Goal: Task Accomplishment & Management: Use online tool/utility

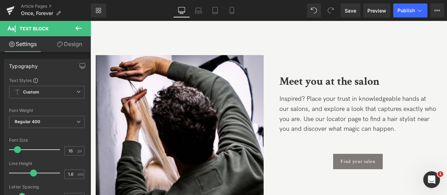
scroll to position [3534, 0]
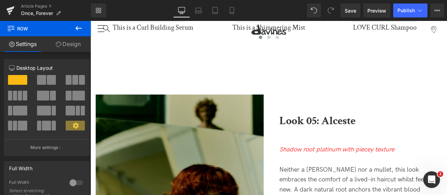
scroll to position [2876, 0]
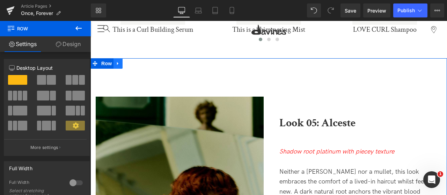
click at [117, 62] on icon at bounding box center [117, 63] width 1 height 3
click at [125, 61] on icon at bounding box center [127, 63] width 5 height 5
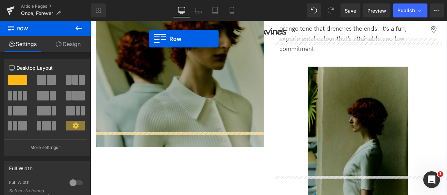
scroll to position [3021, 0]
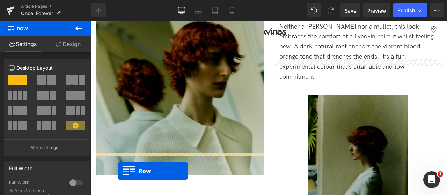
drag, startPoint x: 97, startPoint y: 53, endPoint x: 118, endPoint y: 171, distance: 119.5
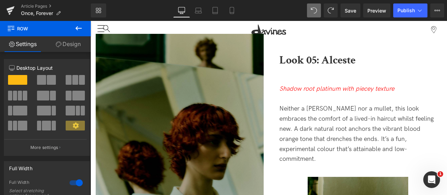
scroll to position [3190, 0]
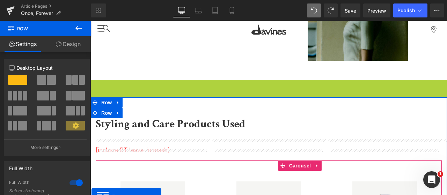
drag, startPoint x: 94, startPoint y: 55, endPoint x: 91, endPoint y: 197, distance: 142.5
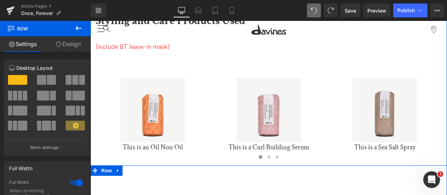
scroll to position [3275, 0]
click at [96, 168] on icon at bounding box center [95, 170] width 5 height 5
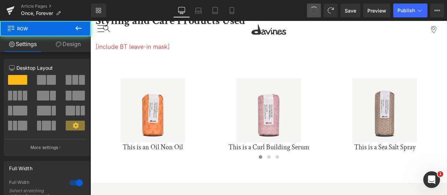
click at [314, 10] on span at bounding box center [313, 10] width 9 height 9
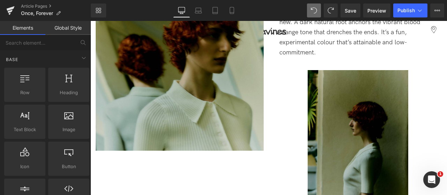
scroll to position [2844, 0]
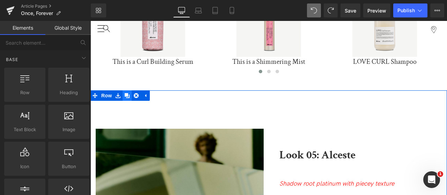
click at [125, 93] on icon at bounding box center [127, 95] width 5 height 5
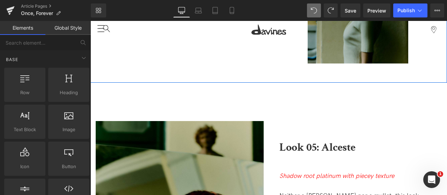
scroll to position [3189, 0]
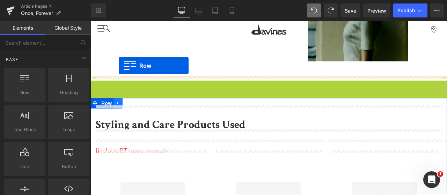
drag, startPoint x: 96, startPoint y: 53, endPoint x: 117, endPoint y: 69, distance: 26.0
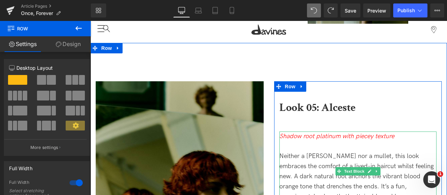
scroll to position [3227, 0]
click at [331, 133] on icon "Shadow root platinum with piecey texture" at bounding box center [336, 136] width 115 height 7
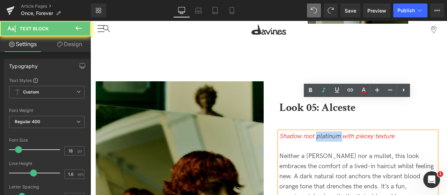
click at [331, 133] on icon "Shadow root platinum with piecey texture" at bounding box center [336, 136] width 115 height 7
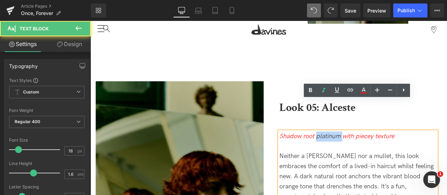
click at [331, 133] on icon "Shadow root platinum with piecey texture" at bounding box center [336, 136] width 115 height 7
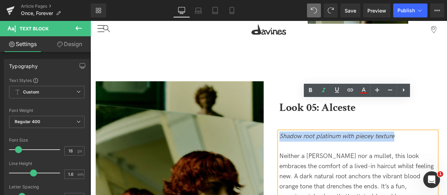
click at [331, 133] on icon "Shadow root platinum with piecey texture" at bounding box center [336, 136] width 115 height 7
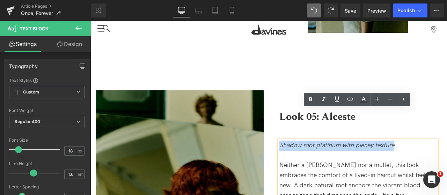
scroll to position [3203, 0]
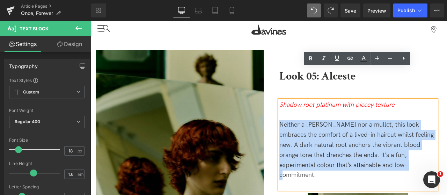
scroll to position [3259, 0]
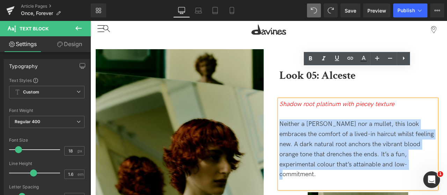
click at [369, 131] on p "Neither a [PERSON_NAME] nor a mullet, this look embraces the comfort of a lived…" at bounding box center [357, 149] width 157 height 60
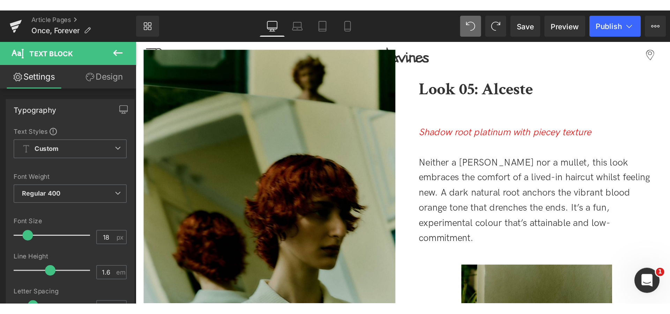
scroll to position [2948, 0]
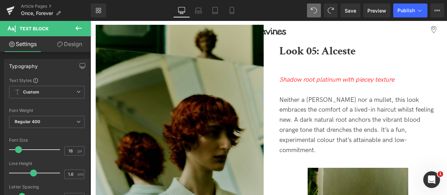
click at [295, 76] on icon "Shadow root platinum with piecey texture" at bounding box center [336, 79] width 115 height 7
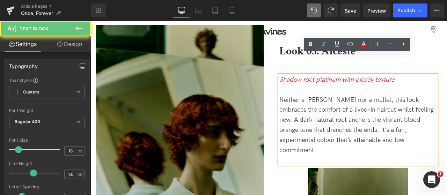
click at [295, 76] on icon "Shadow root platinum with piecey texture" at bounding box center [336, 79] width 115 height 7
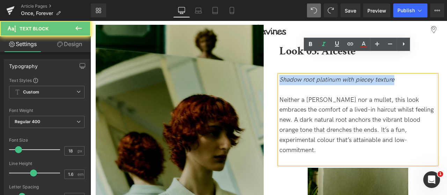
click at [295, 76] on icon "Shadow root platinum with piecey texture" at bounding box center [336, 79] width 115 height 7
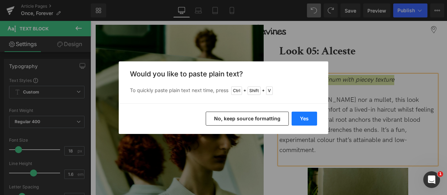
click at [307, 118] on button "Yes" at bounding box center [304, 119] width 25 height 14
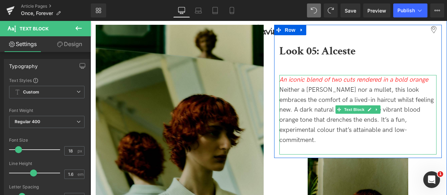
click at [310, 76] on icon "An iconic blend of two cuts rendered in a bold orange" at bounding box center [353, 79] width 149 height 7
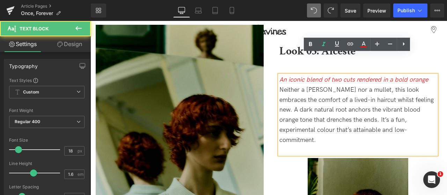
click at [426, 76] on icon "An iconic blend of two cuts rendered in a bold orange" at bounding box center [353, 79] width 149 height 7
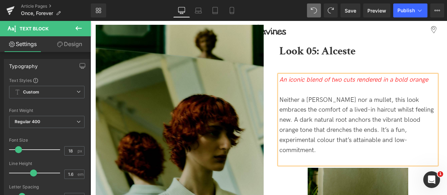
click at [426, 76] on icon "An iconic blend of two cuts rendered in a bold orange" at bounding box center [353, 79] width 149 height 7
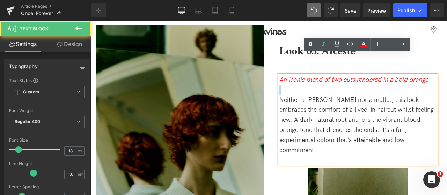
click at [426, 76] on icon "An iconic blend of two cuts rendered in a bold orange" at bounding box center [353, 79] width 149 height 7
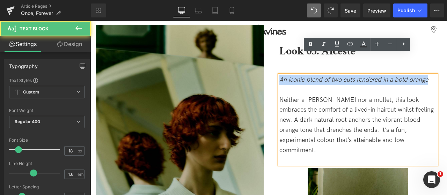
click at [426, 76] on icon "An iconic blend of two cuts rendered in a bold orange" at bounding box center [353, 79] width 149 height 7
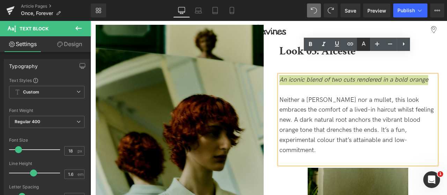
click at [363, 43] on icon at bounding box center [363, 44] width 8 height 8
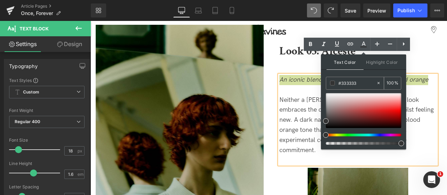
click at [351, 83] on input "#333333" at bounding box center [357, 83] width 38 height 8
click at [281, 85] on p at bounding box center [357, 90] width 157 height 10
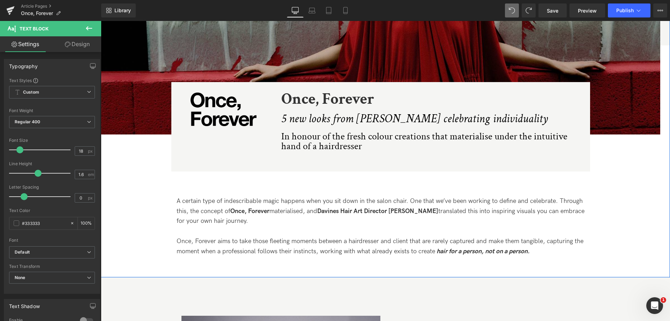
scroll to position [175, 0]
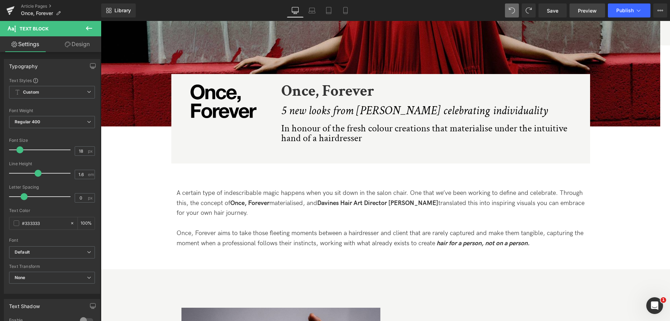
click at [447, 5] on link "Preview" at bounding box center [588, 10] width 36 height 14
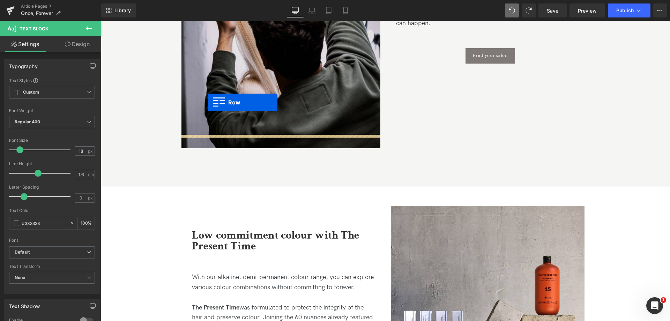
scroll to position [3701, 0]
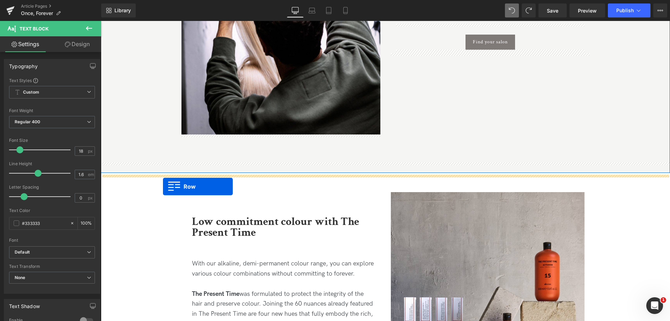
drag, startPoint x: 104, startPoint y: 130, endPoint x: 163, endPoint y: 186, distance: 81.5
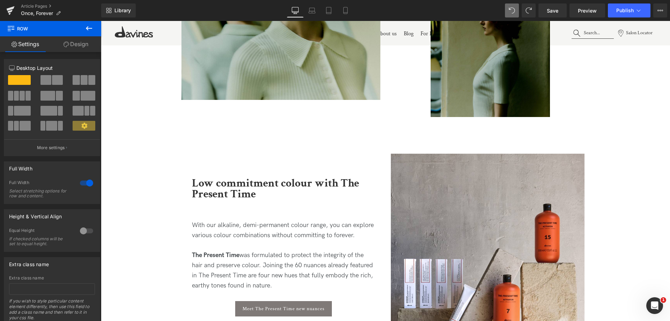
scroll to position [4067, 0]
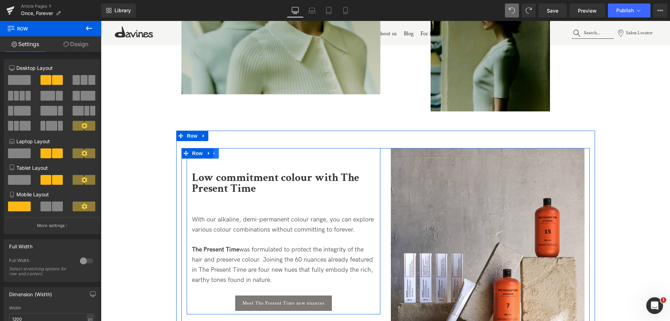
click at [215, 158] on link at bounding box center [214, 153] width 9 height 10
click at [222, 153] on icon at bounding box center [223, 153] width 5 height 5
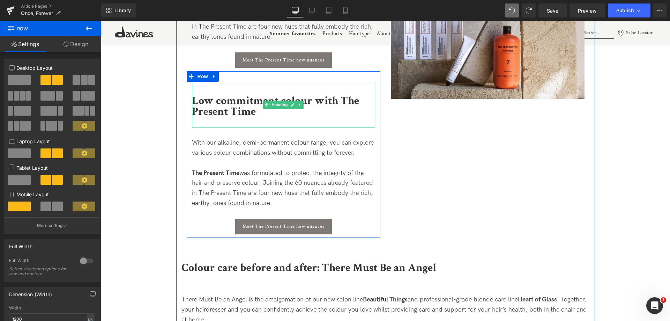
scroll to position [4298, 0]
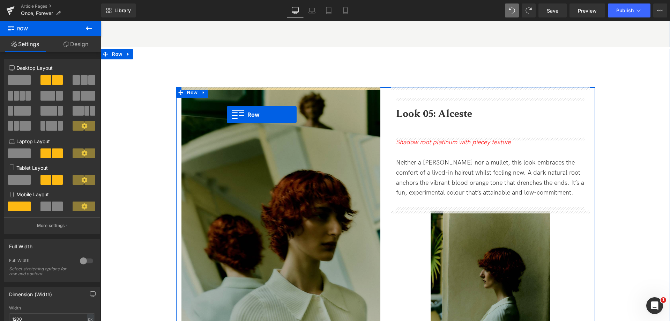
drag, startPoint x: 190, startPoint y: 88, endPoint x: 226, endPoint y: 111, distance: 42.7
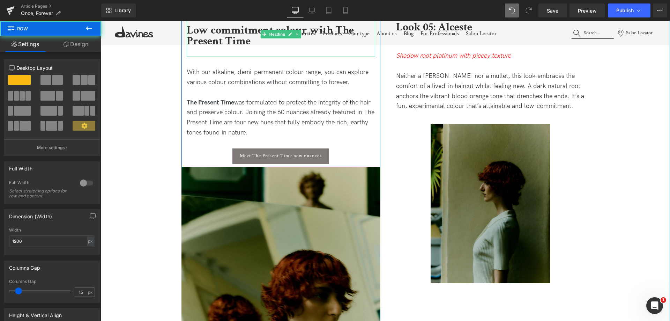
scroll to position [4018, 0]
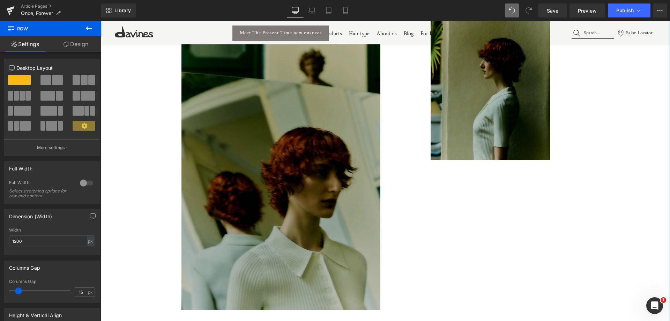
click at [269, 133] on img at bounding box center [281, 176] width 199 height 265
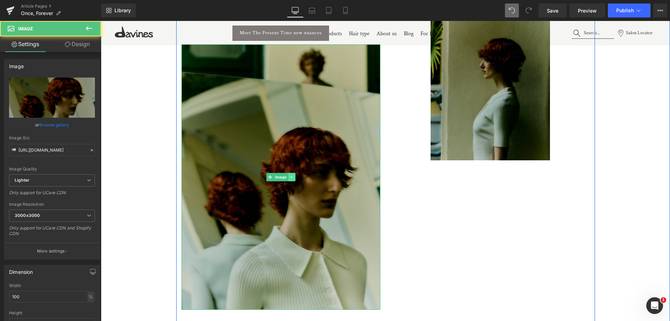
click at [292, 177] on icon at bounding box center [292, 177] width 4 height 4
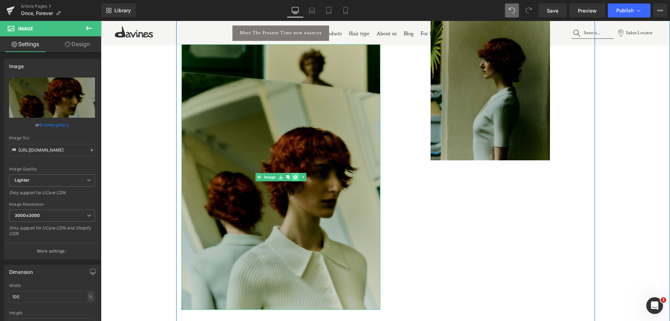
click at [293, 177] on icon at bounding box center [295, 177] width 4 height 4
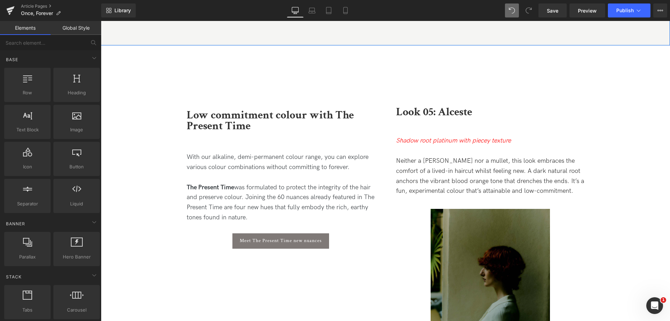
scroll to position [3809, 0]
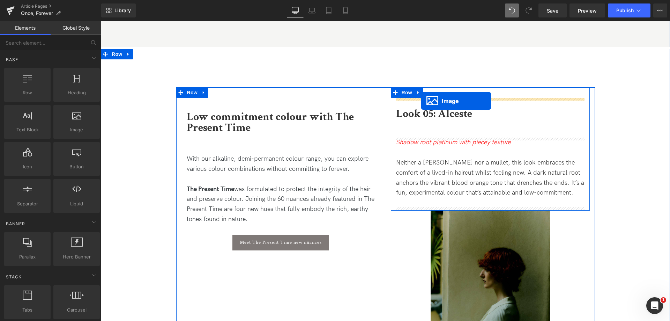
drag, startPoint x: 477, startPoint y: 293, endPoint x: 421, endPoint y: 101, distance: 200.1
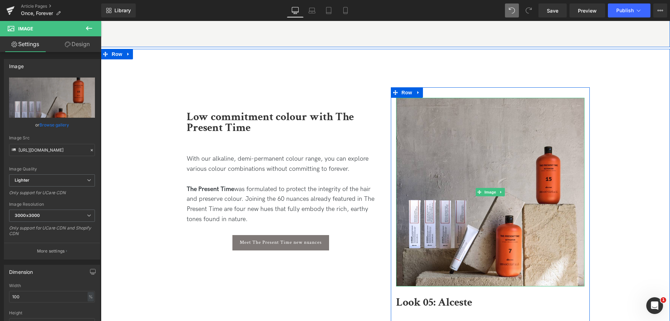
scroll to position [3949, 0]
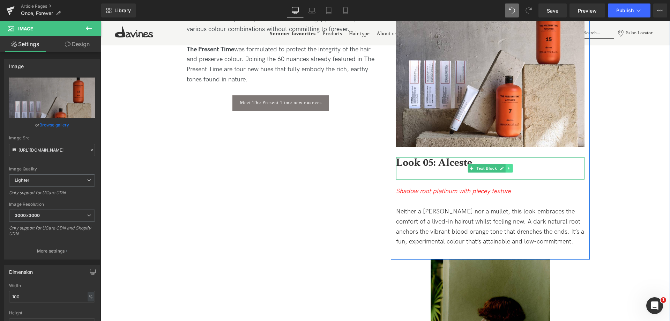
click at [447, 170] on icon at bounding box center [509, 168] width 4 height 4
click at [447, 170] on link at bounding box center [512, 168] width 7 height 8
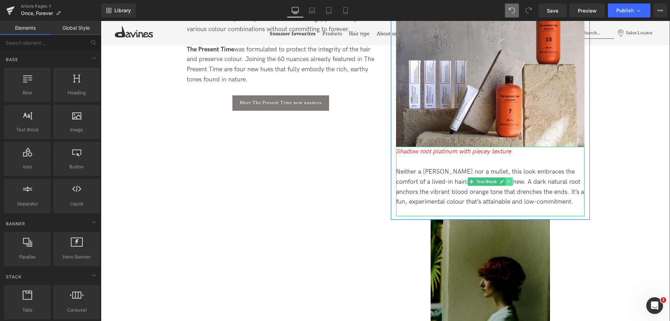
click at [447, 183] on icon at bounding box center [509, 181] width 4 height 4
click at [447, 182] on icon at bounding box center [513, 181] width 4 height 4
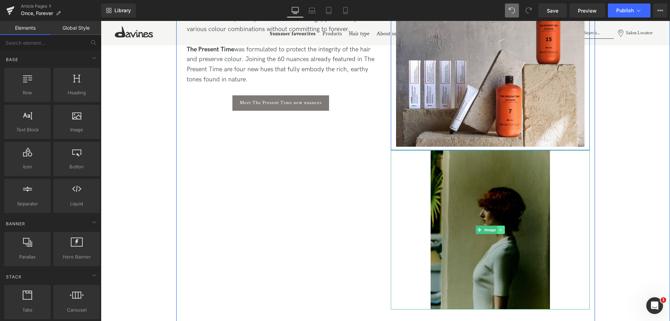
click at [447, 195] on link at bounding box center [500, 230] width 7 height 8
drag, startPoint x: 499, startPoint y: 227, endPoint x: 505, endPoint y: 229, distance: 6.4
click at [447, 195] on li at bounding box center [498, 230] width 22 height 8
click at [447, 195] on icon at bounding box center [505, 230] width 4 height 4
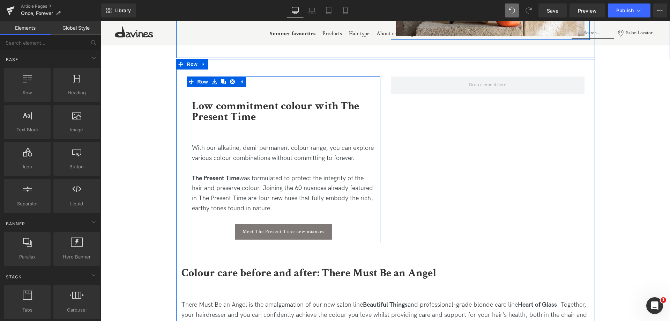
scroll to position [4053, 0]
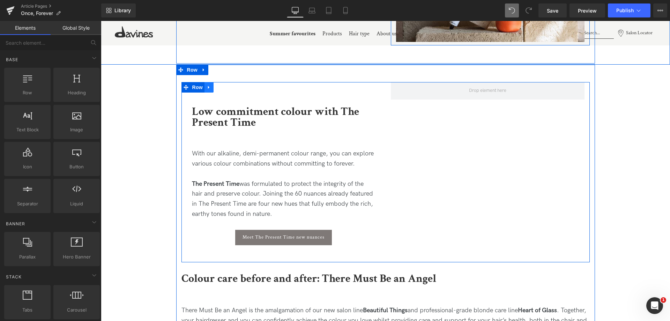
click at [205, 89] on link at bounding box center [209, 87] width 9 height 10
click at [226, 88] on icon at bounding box center [227, 87] width 5 height 5
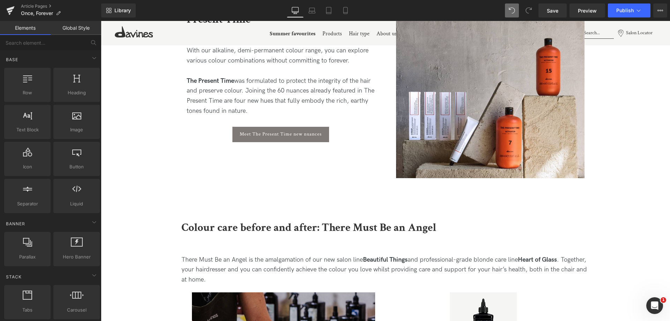
scroll to position [3774, 0]
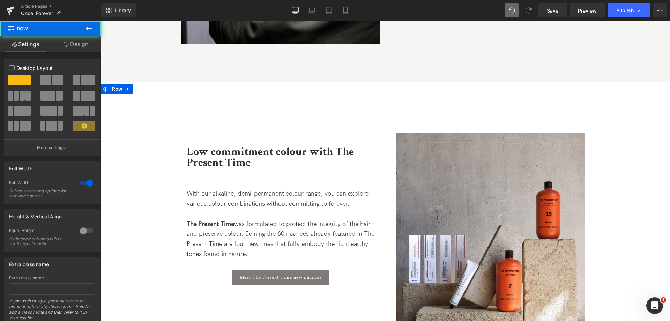
click at [127, 103] on div "Low commitment colour with The Present Time Heading With our alkaline, demi-per…" at bounding box center [385, 218] width 569 height 249
click at [128, 93] on link at bounding box center [128, 89] width 9 height 10
click at [135, 91] on icon at bounding box center [137, 89] width 5 height 5
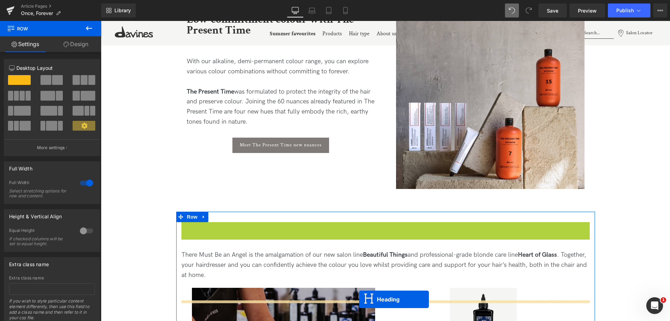
scroll to position [4034, 0]
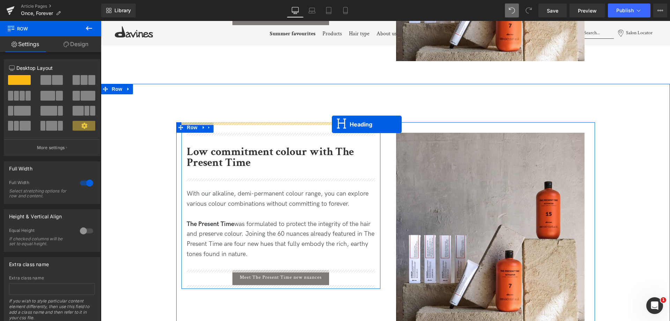
drag, startPoint x: 369, startPoint y: 197, endPoint x: 332, endPoint y: 124, distance: 81.8
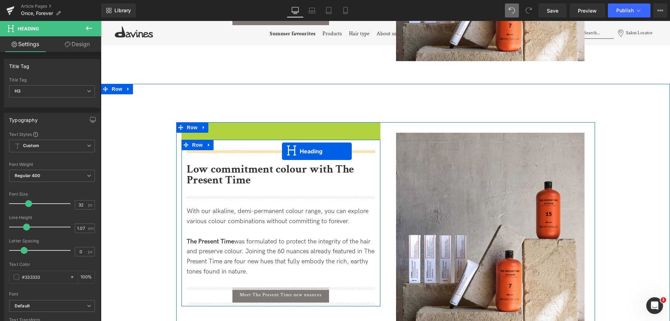
drag, startPoint x: 263, startPoint y: 145, endPoint x: 282, endPoint y: 151, distance: 19.9
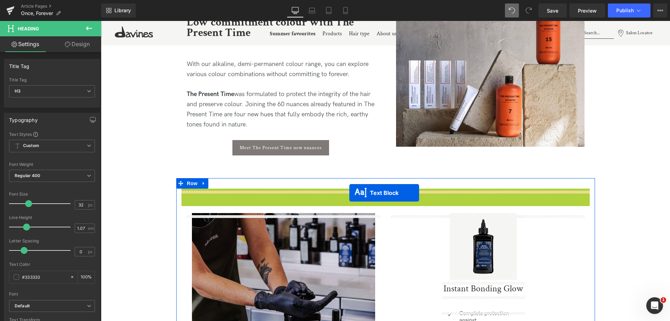
scroll to position [4139, 0]
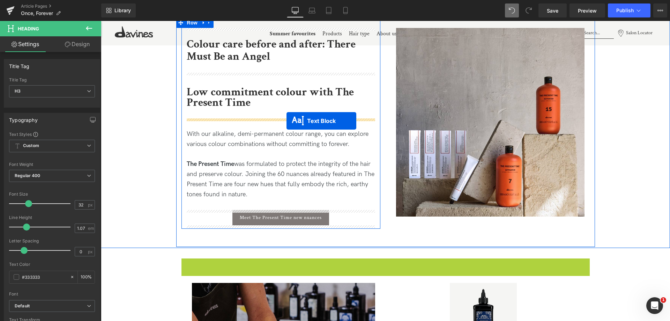
drag, startPoint x: 364, startPoint y: 209, endPoint x: 287, endPoint y: 121, distance: 117.8
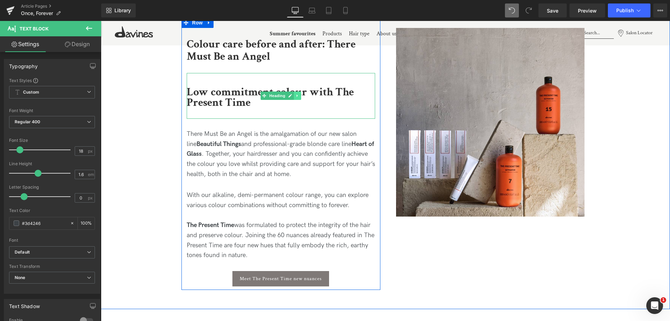
click at [296, 95] on icon at bounding box center [298, 96] width 4 height 4
click at [299, 95] on icon at bounding box center [301, 96] width 4 height 4
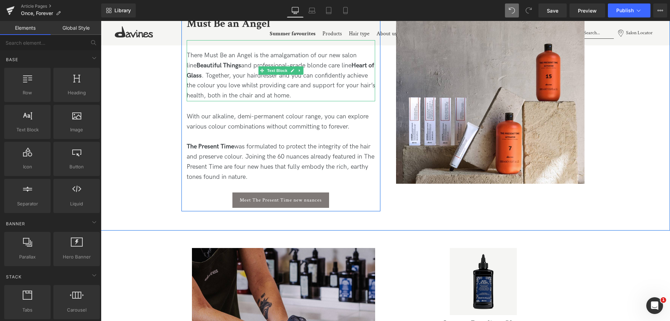
scroll to position [4209, 0]
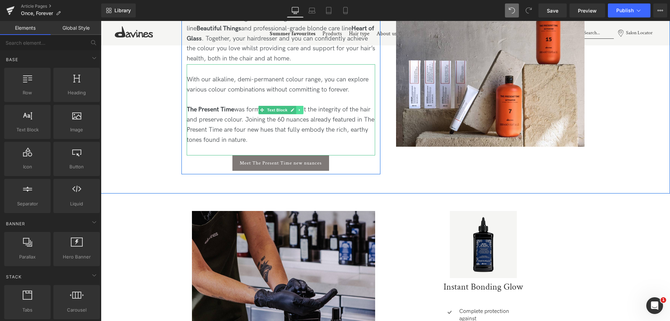
click at [298, 108] on icon at bounding box center [300, 110] width 4 height 4
click at [302, 108] on icon at bounding box center [303, 110] width 4 height 4
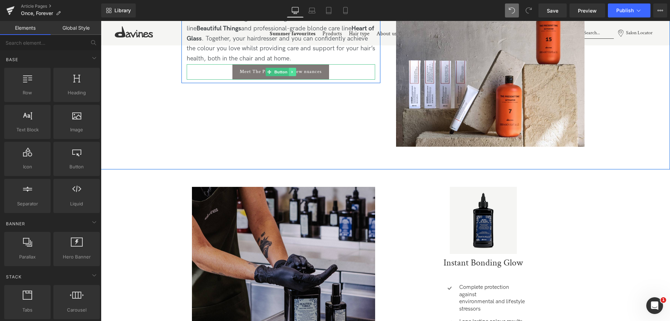
click at [293, 71] on icon at bounding box center [292, 72] width 4 height 4
click at [295, 71] on icon at bounding box center [296, 72] width 4 height 4
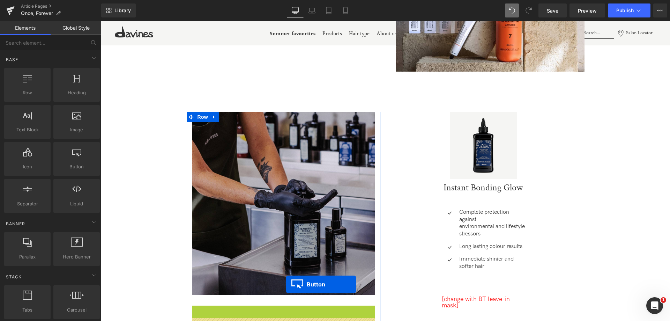
scroll to position [4174, 0]
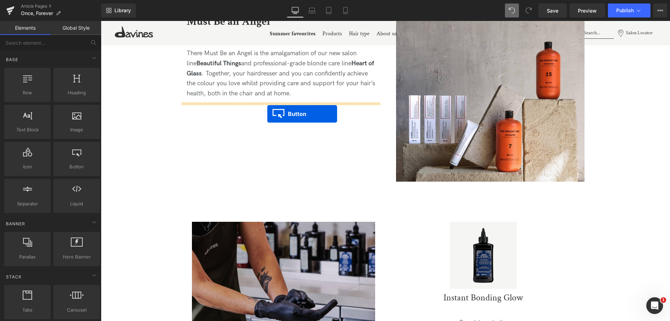
drag, startPoint x: 283, startPoint y: 212, endPoint x: 267, endPoint y: 114, distance: 99.1
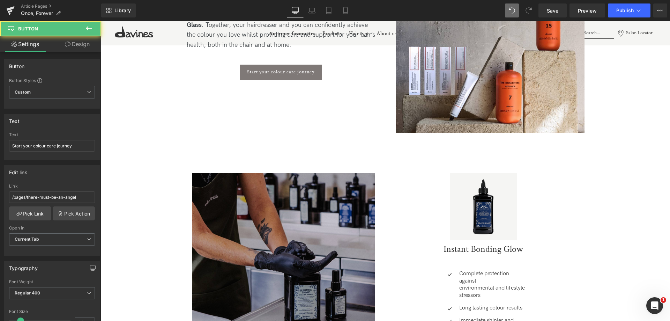
scroll to position [4313, 0]
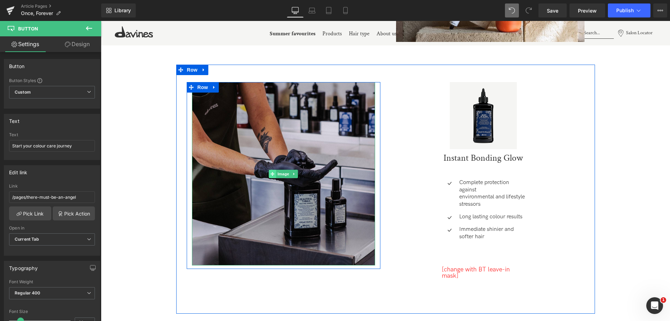
click at [272, 174] on icon at bounding box center [273, 174] width 4 height 4
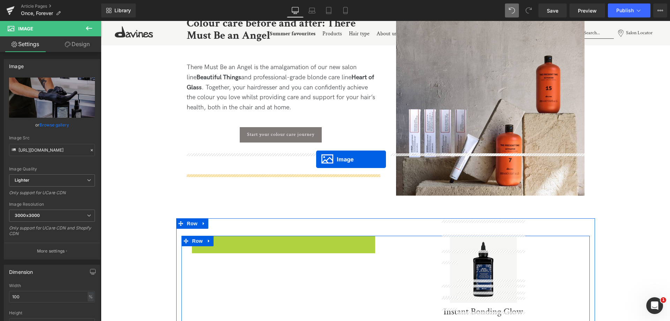
scroll to position [4139, 0]
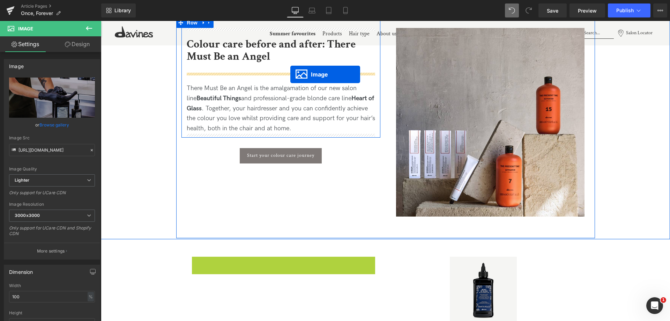
drag, startPoint x: 273, startPoint y: 175, endPoint x: 290, endPoint y: 74, distance: 102.1
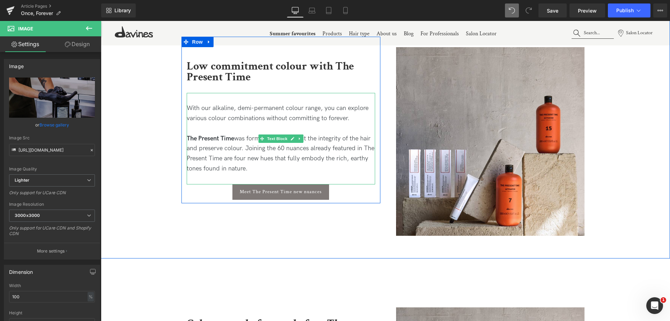
scroll to position [4034, 0]
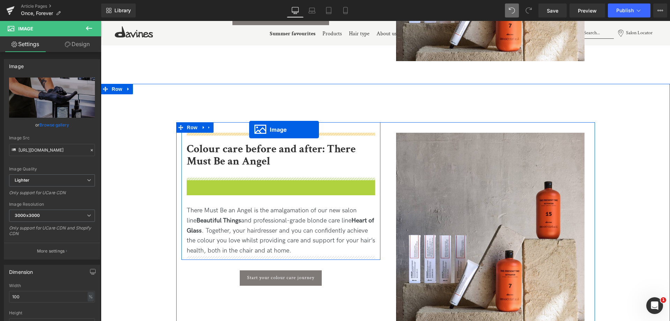
drag, startPoint x: 269, startPoint y: 270, endPoint x: 249, endPoint y: 129, distance: 142.8
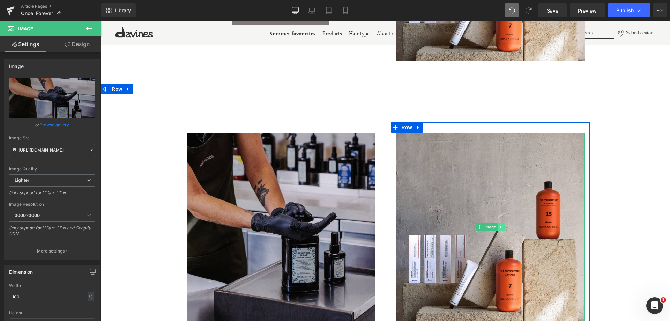
click at [447, 195] on icon at bounding box center [501, 227] width 4 height 4
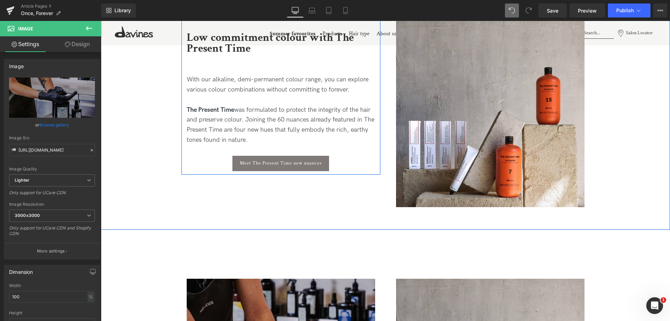
scroll to position [3999, 0]
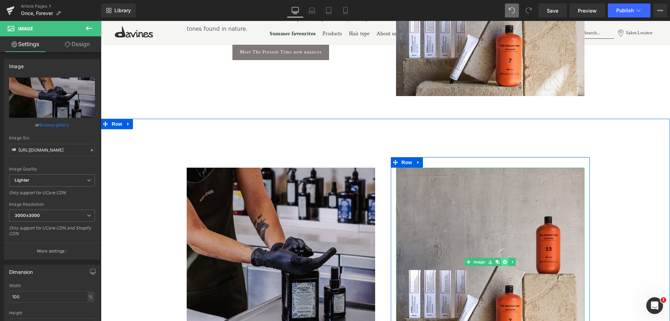
click at [447, 195] on link at bounding box center [504, 262] width 7 height 8
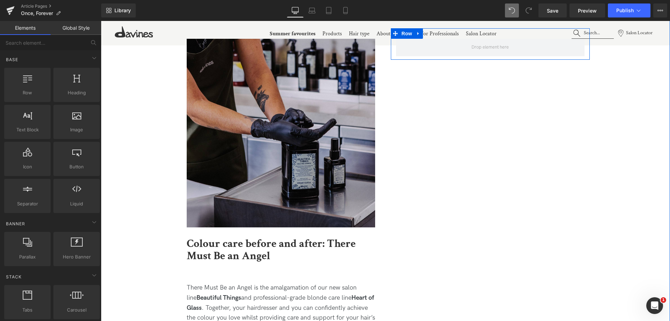
scroll to position [4174, 0]
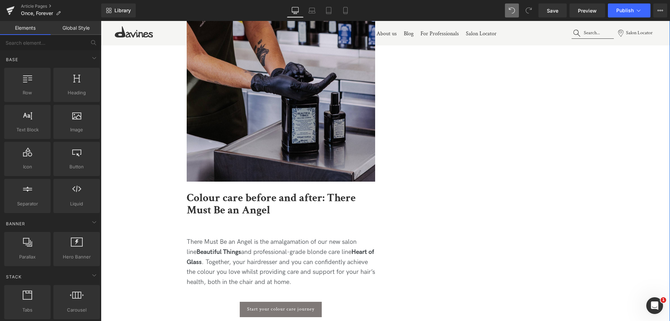
click at [313, 195] on h3 "Colour care before and after: There Must Be an Angel" at bounding box center [281, 204] width 189 height 24
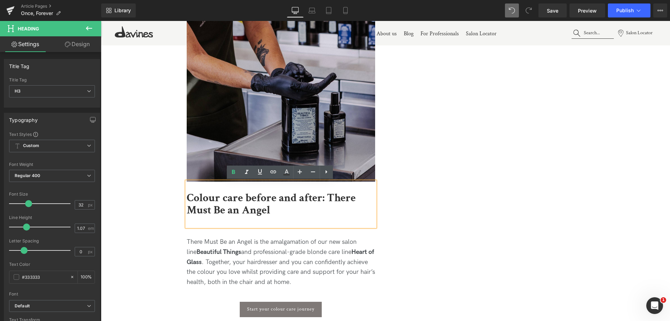
click at [447, 195] on div "Image Colour care before and after: There Must Be an Angel Heading There Must B…" at bounding box center [385, 159] width 419 height 352
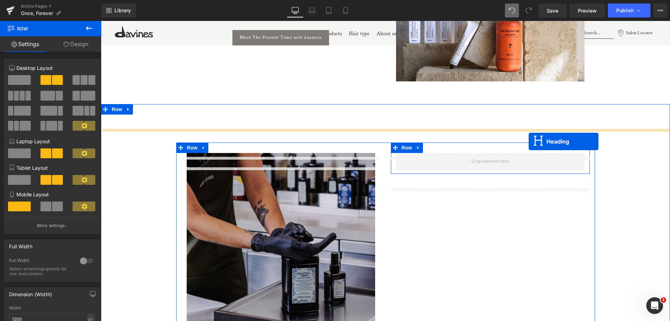
scroll to position [3999, 0]
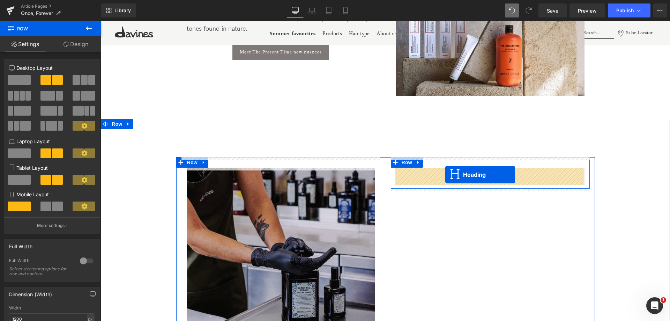
drag, startPoint x: 320, startPoint y: 175, endPoint x: 445, endPoint y: 175, distance: 125.0
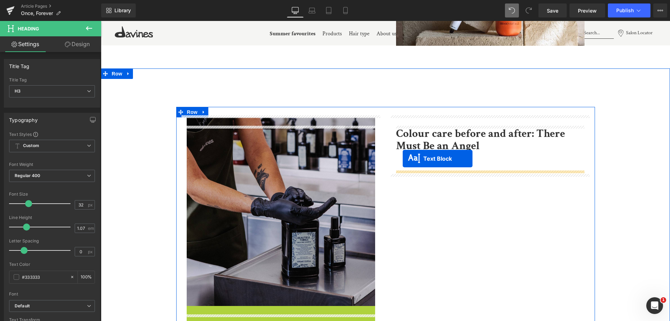
scroll to position [4034, 0]
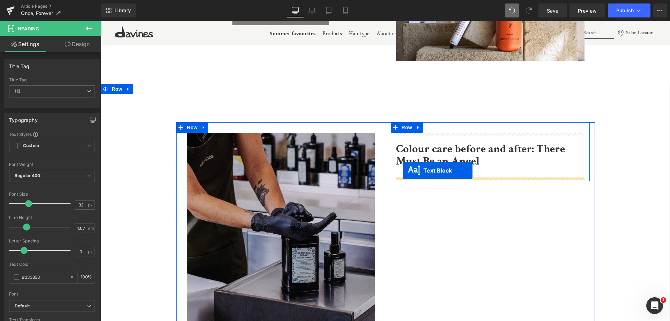
drag, startPoint x: 264, startPoint y: 177, endPoint x: 403, endPoint y: 170, distance: 139.1
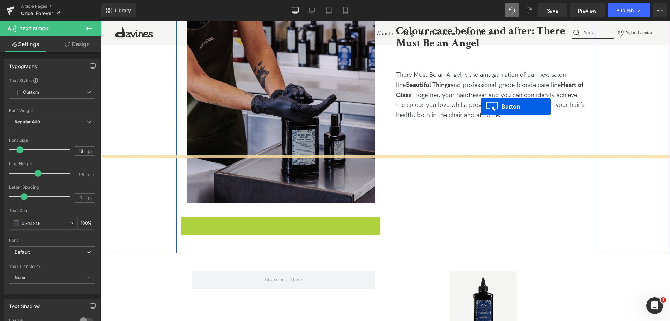
scroll to position [4104, 0]
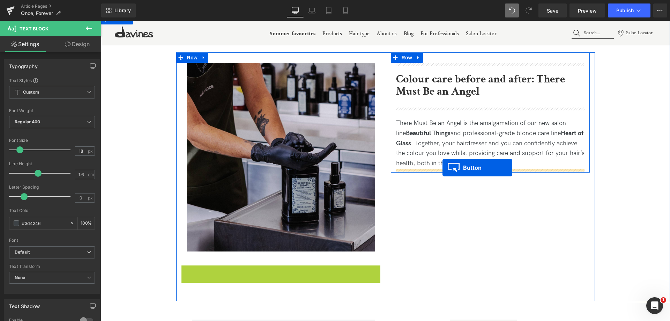
drag, startPoint x: 279, startPoint y: 98, endPoint x: 443, endPoint y: 168, distance: 177.7
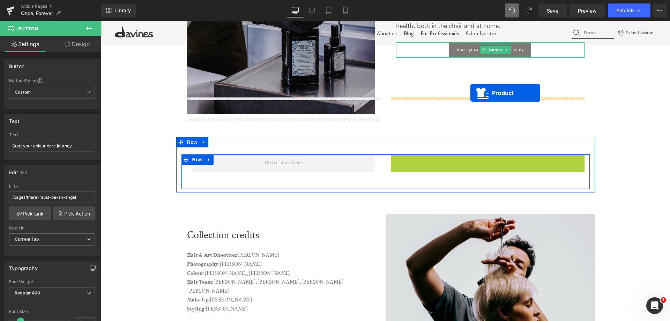
scroll to position [4209, 0]
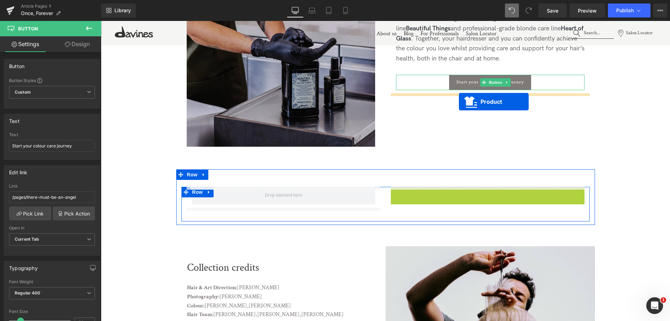
drag, startPoint x: 469, startPoint y: 90, endPoint x: 459, endPoint y: 102, distance: 15.6
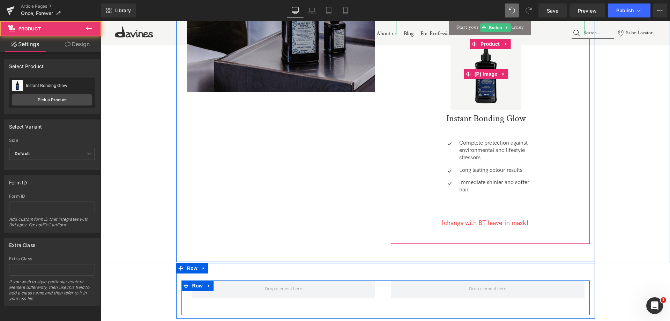
scroll to position [4383, 0]
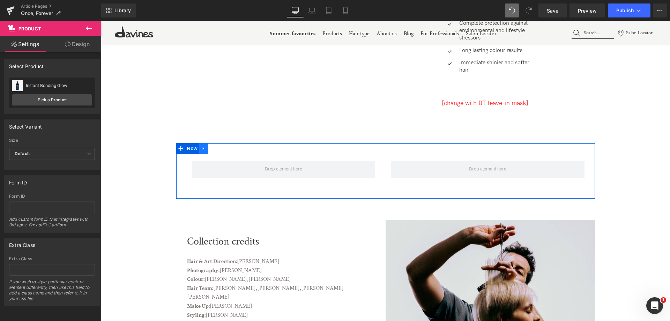
click at [201, 150] on icon at bounding box center [203, 148] width 5 height 5
click at [224, 147] on link at bounding box center [222, 148] width 9 height 10
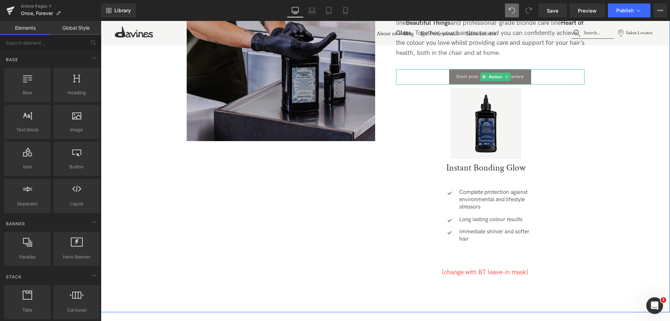
scroll to position [4174, 0]
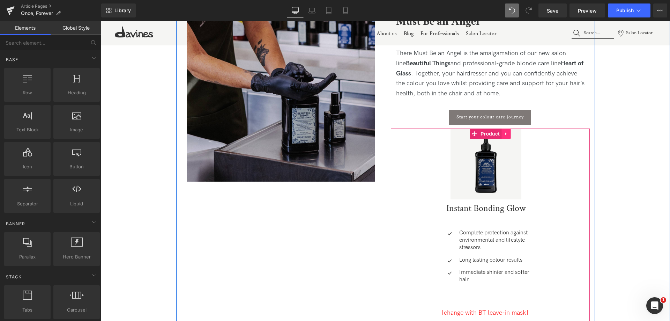
click at [447, 135] on icon at bounding box center [506, 133] width 5 height 5
click at [447, 135] on link at bounding box center [510, 133] width 9 height 10
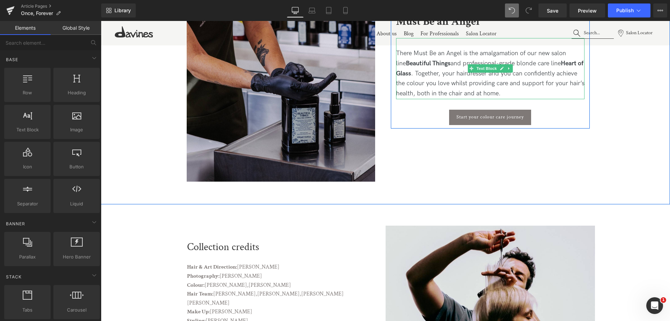
click at [428, 88] on p "There Must Be an Angel is the amalgamation of our new salon line Beautiful Thin…" at bounding box center [490, 74] width 189 height 50
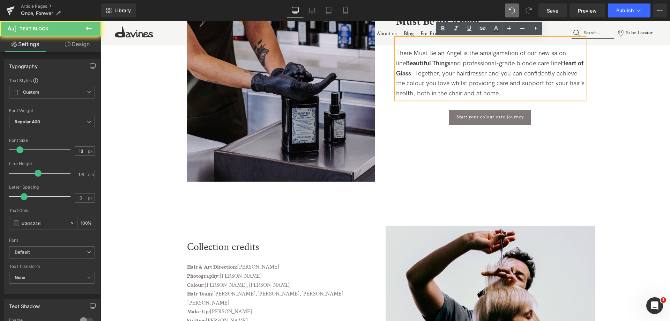
click at [415, 74] on p "There Must Be an Angel is the amalgamation of our new salon line Beautiful Thin…" at bounding box center [490, 74] width 189 height 50
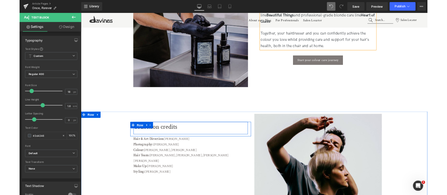
scroll to position [4278, 0]
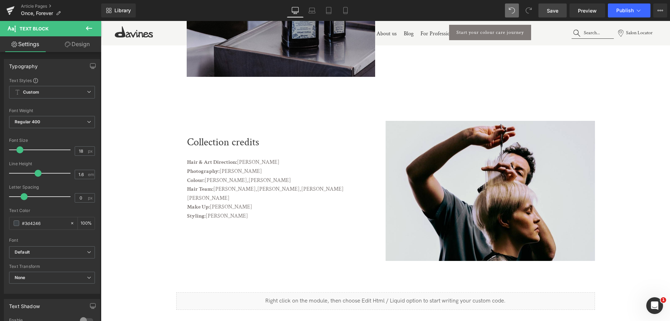
click at [447, 15] on link "Save" at bounding box center [553, 10] width 28 height 14
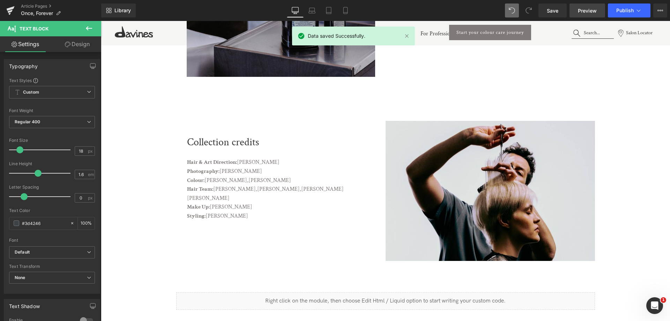
click at [447, 13] on span "Preview" at bounding box center [587, 10] width 19 height 7
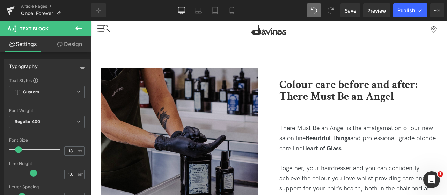
scroll to position [3903, 0]
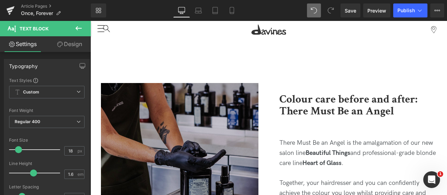
click at [222, 107] on img at bounding box center [179, 161] width 157 height 157
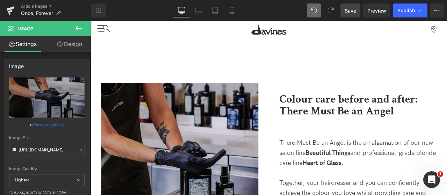
click at [353, 14] on link "Save" at bounding box center [350, 10] width 20 height 14
click at [377, 11] on span "Preview" at bounding box center [376, 10] width 19 height 7
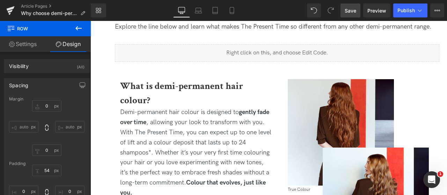
click at [351, 10] on span "Save" at bounding box center [351, 10] width 12 height 7
click at [372, 16] on link "Preview" at bounding box center [376, 10] width 27 height 14
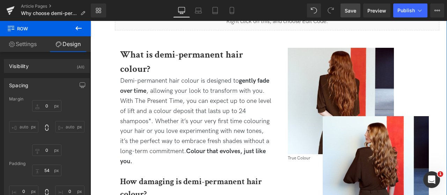
scroll to position [374, 0]
click at [250, 114] on p "Demi-permanent hair colour is designed to gently fade over time , allowing your…" at bounding box center [196, 121] width 152 height 90
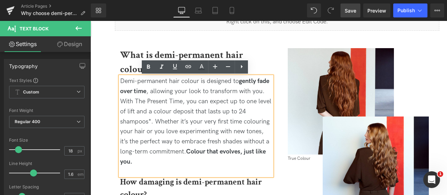
click at [246, 111] on p "Demi-permanent hair colour is designed to gently fade over time , allowing your…" at bounding box center [196, 121] width 152 height 90
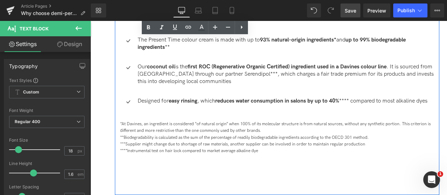
scroll to position [1053, 0]
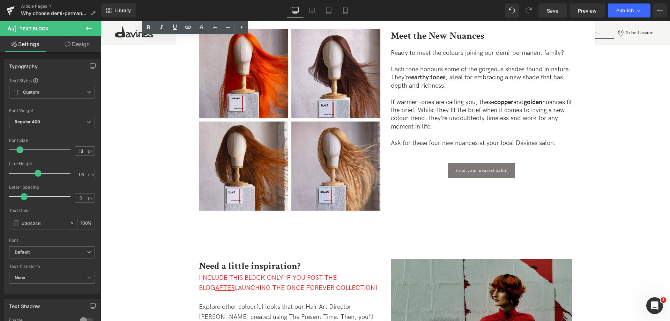
scroll to position [1158, 0]
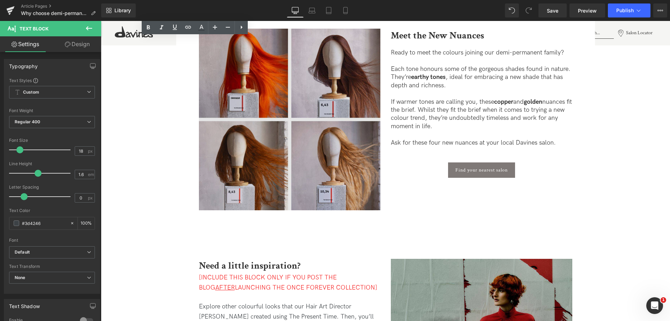
click at [292, 129] on img at bounding box center [290, 120] width 182 height 182
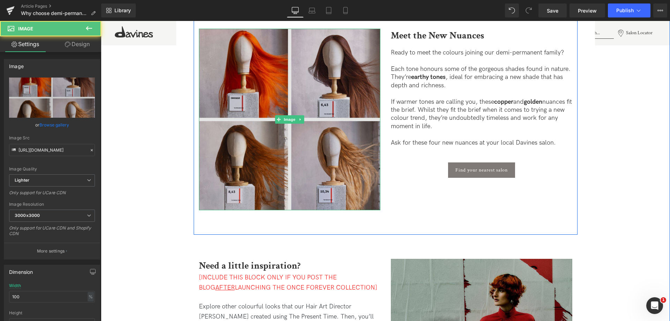
click at [270, 89] on img at bounding box center [290, 120] width 182 height 182
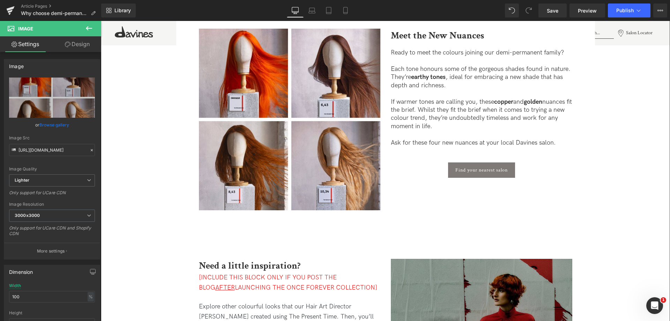
scroll to position [1262, 0]
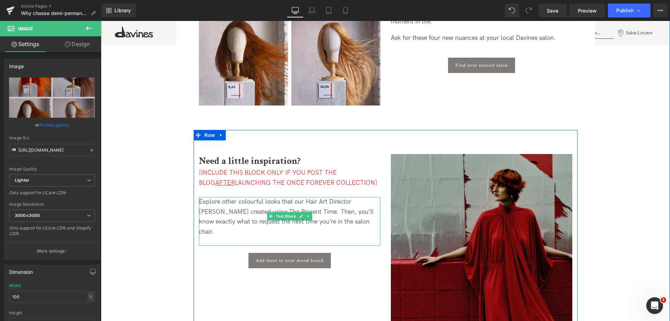
click at [338, 212] on p "Explore other colourful looks that our Hair Art Director [PERSON_NAME] created …" at bounding box center [290, 217] width 182 height 40
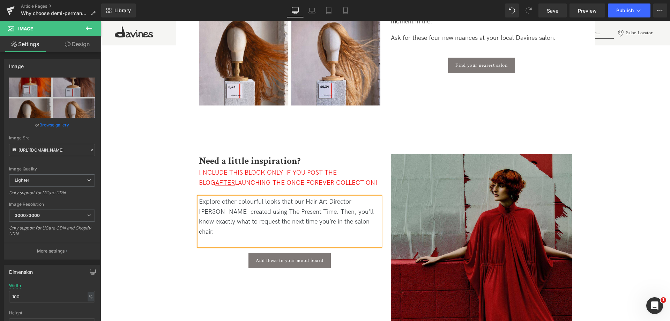
click at [449, 26] on p "If warmer tones are calling you, these copper and golden nuances fit the brief.…" at bounding box center [482, 9] width 182 height 33
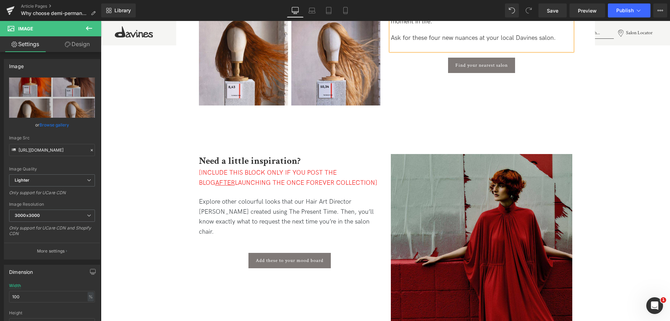
click at [289, 105] on img at bounding box center [290, 15] width 182 height 182
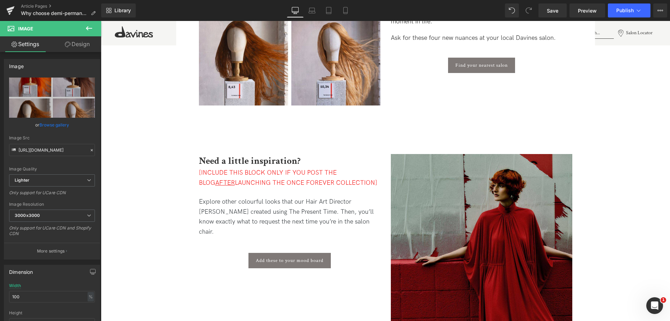
click at [0, 0] on icon at bounding box center [0, 0] width 0 height 0
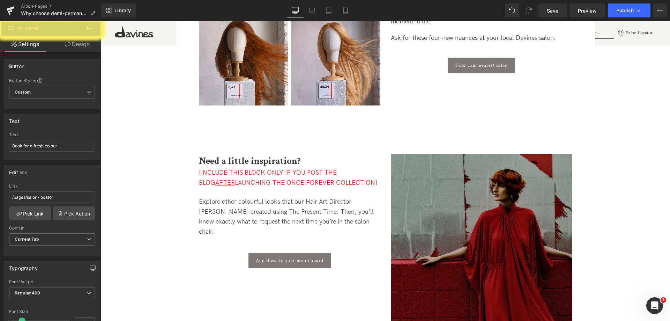
click at [466, 168] on img at bounding box center [482, 245] width 182 height 182
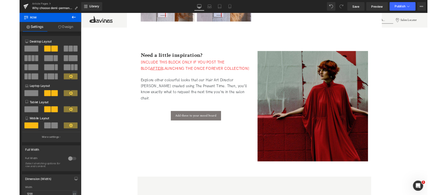
scroll to position [1193, 0]
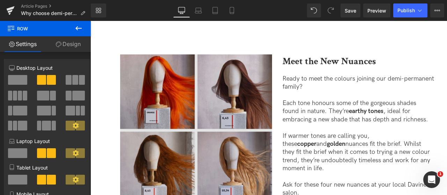
click at [178, 132] on img at bounding box center [196, 130] width 152 height 152
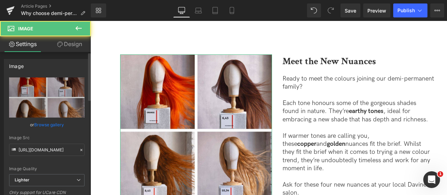
click at [38, 127] on link "Browse gallery" at bounding box center [49, 125] width 30 height 12
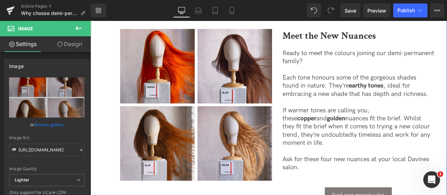
scroll to position [1228, 0]
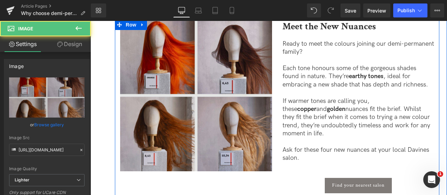
click at [208, 79] on img at bounding box center [196, 96] width 152 height 152
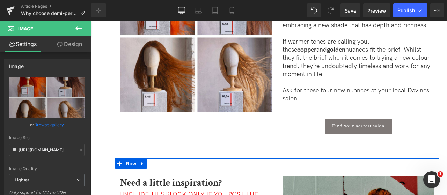
scroll to position [1193, 0]
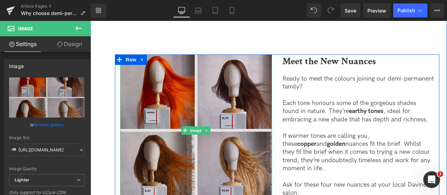
click at [194, 85] on img at bounding box center [196, 130] width 152 height 152
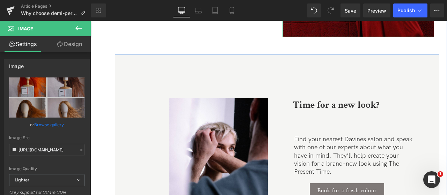
scroll to position [1646, 0]
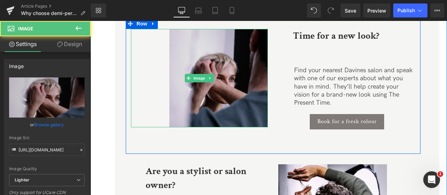
click at [234, 81] on img at bounding box center [199, 78] width 137 height 98
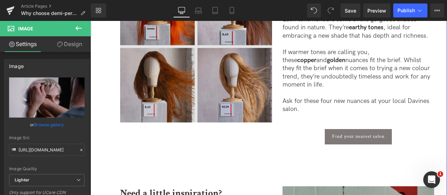
scroll to position [1228, 0]
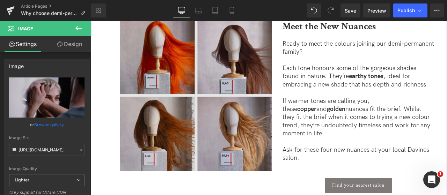
click at [235, 93] on img at bounding box center [196, 96] width 152 height 152
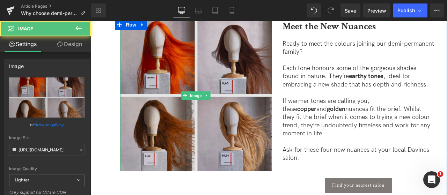
click at [217, 88] on img at bounding box center [196, 96] width 152 height 152
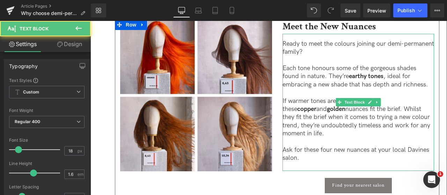
click at [391, 114] on p "If warmer tones are calling you, these copper and golden nuances fit the brief.…" at bounding box center [358, 117] width 152 height 41
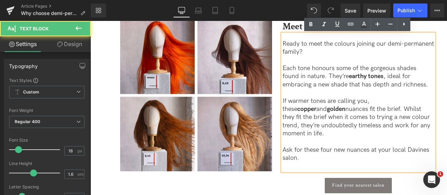
click at [316, 105] on strong "copper" at bounding box center [306, 108] width 19 height 7
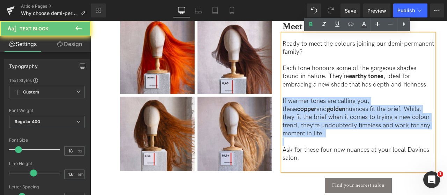
click at [316, 105] on strong "copper" at bounding box center [306, 108] width 19 height 7
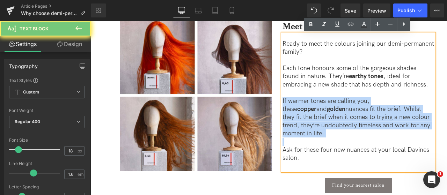
click at [396, 110] on p "If warmer tones are calling you, these copper and golden nuances fit the brief.…" at bounding box center [358, 117] width 152 height 41
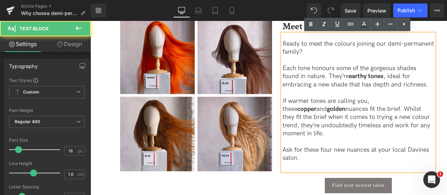
click at [409, 134] on p "If warmer tones are calling you, these copper and golden nuances fit the brief.…" at bounding box center [358, 117] width 152 height 41
drag, startPoint x: 404, startPoint y: 137, endPoint x: 362, endPoint y: 111, distance: 49.6
click at [362, 111] on p "If warmer tones are calling you, these copper and golden nuances fit the brief.…" at bounding box center [358, 117] width 152 height 41
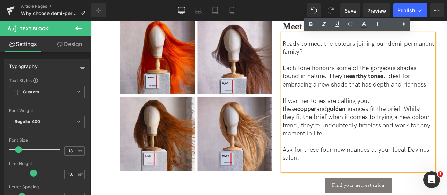
click at [361, 110] on p "If warmer tones are calling you, these copper and golden nuances fit the brief.…" at bounding box center [358, 117] width 152 height 41
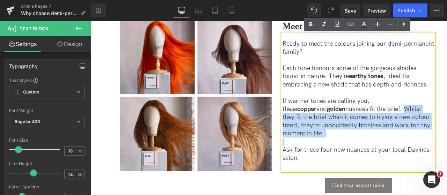
drag, startPoint x: 361, startPoint y: 110, endPoint x: 371, endPoint y: 141, distance: 32.8
click at [371, 141] on div "Ready to meet the colours joining our demi-permanent family? Each tone honours …" at bounding box center [358, 102] width 152 height 137
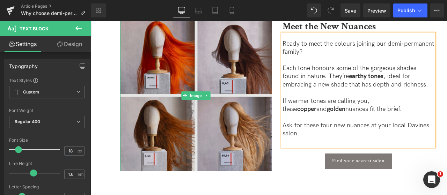
click at [183, 79] on img at bounding box center [196, 96] width 152 height 152
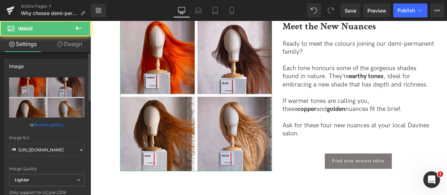
click at [43, 123] on link "Browse gallery" at bounding box center [49, 125] width 30 height 12
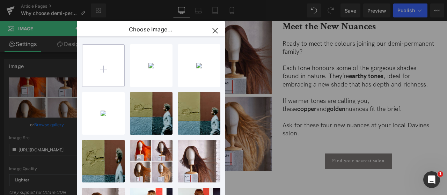
click at [99, 62] on input "file" at bounding box center [103, 66] width 42 height 42
type input "C:\fakepath\_COLOUR (8).jpg"
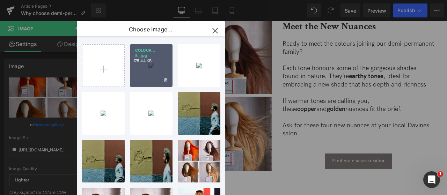
click at [157, 67] on div "_COLOUR... _8_.jpg 175.44 KB" at bounding box center [151, 65] width 43 height 43
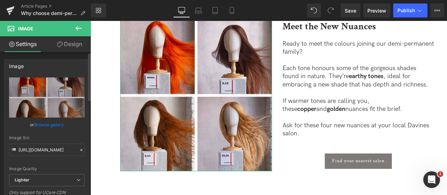
click at [40, 124] on link "Browse gallery" at bounding box center [49, 125] width 30 height 12
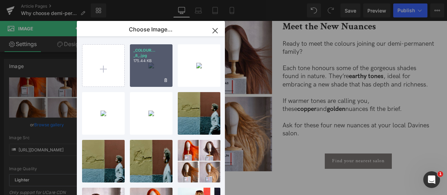
click at [168, 62] on p "175.44 KB" at bounding box center [151, 60] width 36 height 5
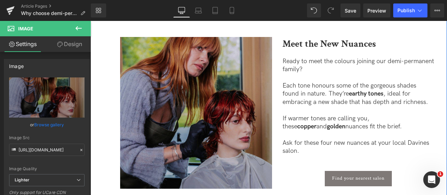
scroll to position [1158, 0]
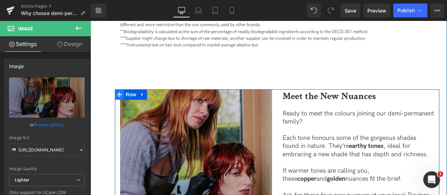
click at [119, 97] on icon at bounding box center [119, 94] width 5 height 5
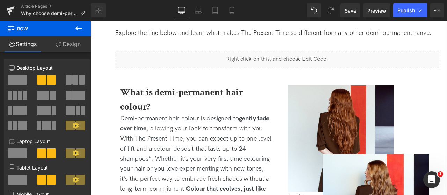
scroll to position [250, 0]
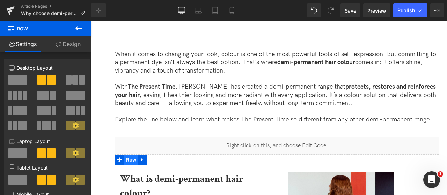
click at [126, 160] on span "Row" at bounding box center [131, 160] width 14 height 10
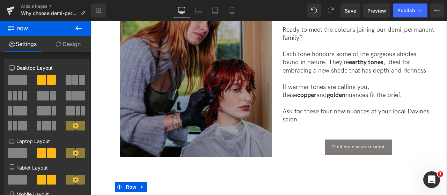
scroll to position [1193, 0]
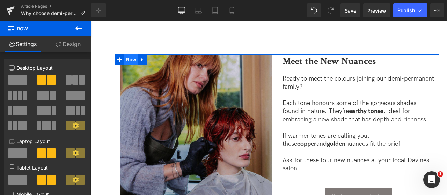
click at [128, 62] on span "Row" at bounding box center [131, 59] width 14 height 10
click at [66, 47] on link "Design" at bounding box center [67, 44] width 45 height 16
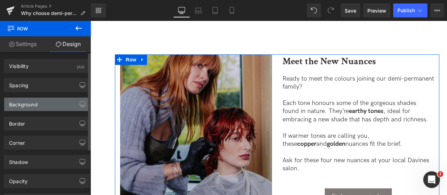
click at [45, 105] on div "Background" at bounding box center [46, 104] width 85 height 13
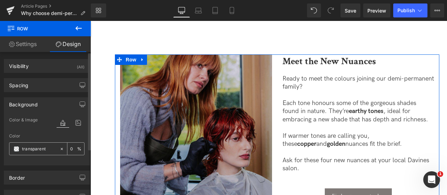
click at [31, 146] on input "transparent" at bounding box center [39, 149] width 34 height 8
type input "f5f5f3"
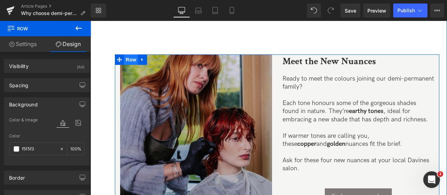
click at [126, 62] on span "Row" at bounding box center [131, 59] width 14 height 10
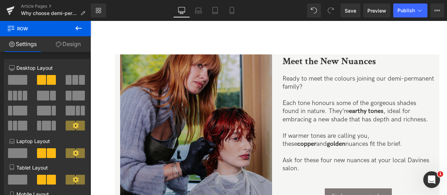
click at [74, 29] on button at bounding box center [78, 28] width 24 height 15
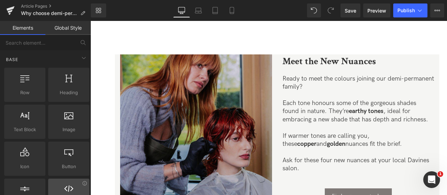
scroll to position [0, 0]
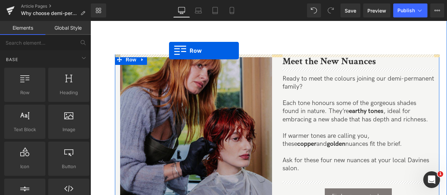
drag, startPoint x: 116, startPoint y: 116, endPoint x: 169, endPoint y: 51, distance: 83.9
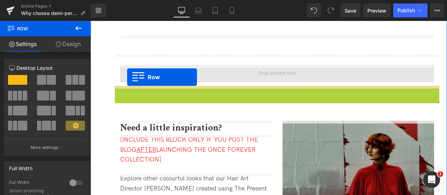
drag, startPoint x: 119, startPoint y: 92, endPoint x: 127, endPoint y: 77, distance: 16.7
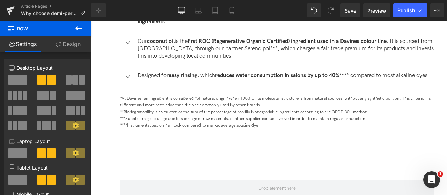
scroll to position [1158, 0]
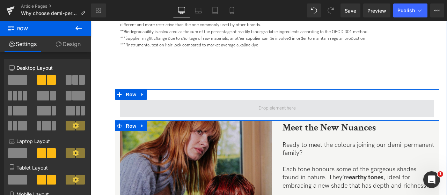
click at [139, 109] on span at bounding box center [277, 108] width 314 height 17
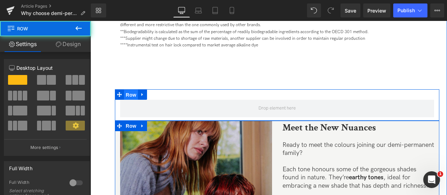
click at [131, 97] on span "Row" at bounding box center [131, 95] width 14 height 10
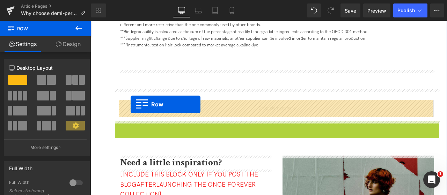
drag, startPoint x: 116, startPoint y: 131, endPoint x: 131, endPoint y: 104, distance: 30.1
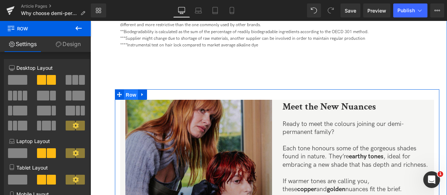
click at [130, 93] on span "Row" at bounding box center [131, 95] width 14 height 10
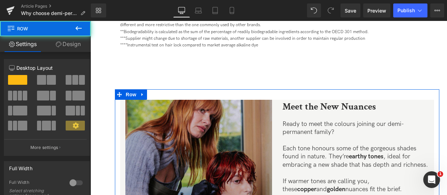
click at [62, 42] on link "Design" at bounding box center [67, 44] width 45 height 16
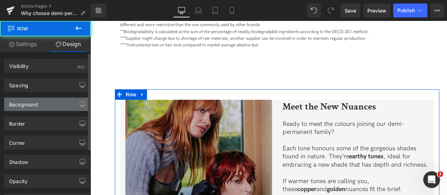
click at [27, 105] on div "Background" at bounding box center [23, 103] width 29 height 10
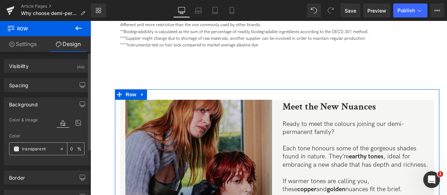
click at [35, 149] on input "transparent" at bounding box center [39, 149] width 34 height 8
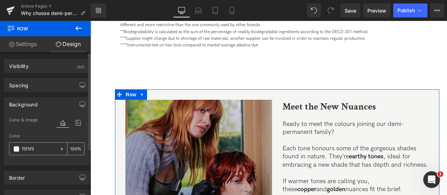
type input "f5f5f3"
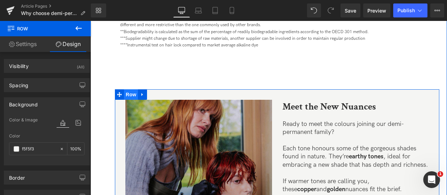
click at [130, 94] on span "Row" at bounding box center [131, 94] width 14 height 10
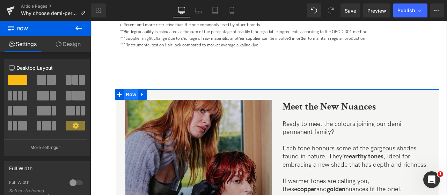
click at [126, 96] on span "Row" at bounding box center [131, 94] width 14 height 10
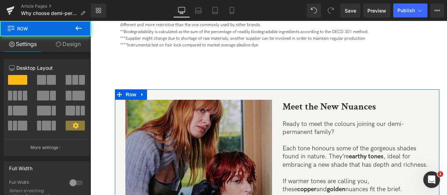
click at [78, 46] on link "Design" at bounding box center [67, 44] width 45 height 16
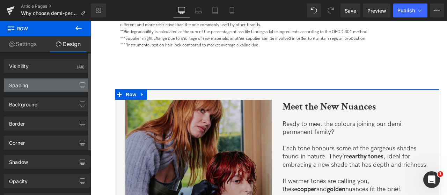
click at [41, 79] on div "Spacing" at bounding box center [46, 85] width 85 height 13
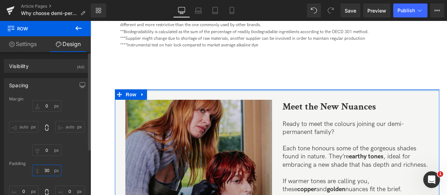
click at [43, 170] on input "30" at bounding box center [46, 171] width 29 height 12
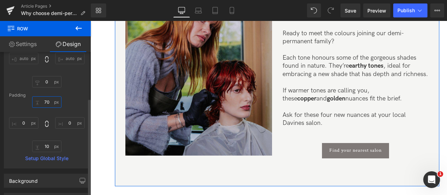
scroll to position [70, 0]
type input "70"
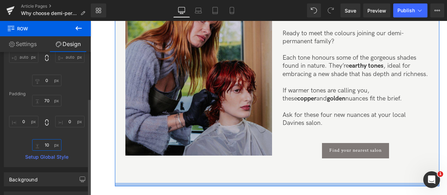
click at [47, 149] on input "10" at bounding box center [46, 145] width 29 height 12
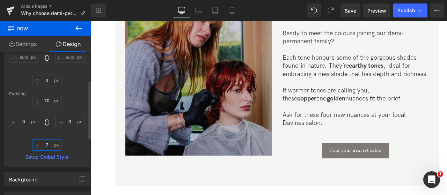
type input "70"
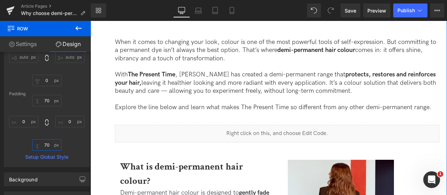
scroll to position [244, 0]
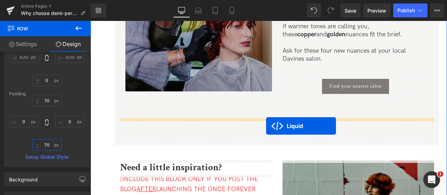
drag, startPoint x: 256, startPoint y: 148, endPoint x: 266, endPoint y: 126, distance: 24.1
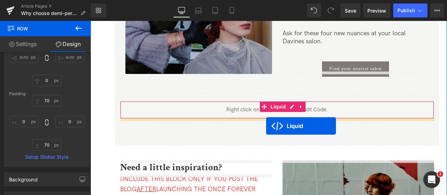
scroll to position [1309, 0]
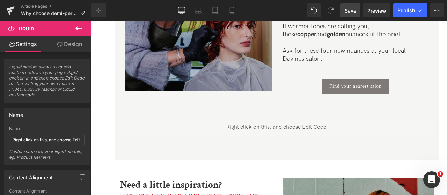
click at [348, 15] on link "Save" at bounding box center [350, 10] width 20 height 14
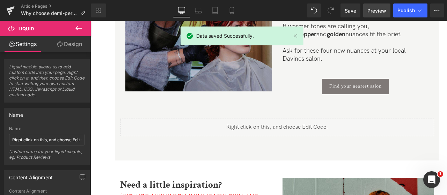
click at [371, 13] on span "Preview" at bounding box center [376, 10] width 19 height 7
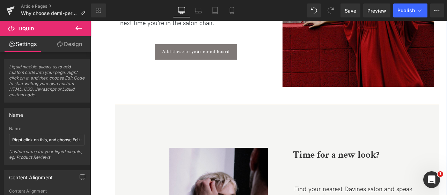
scroll to position [1588, 0]
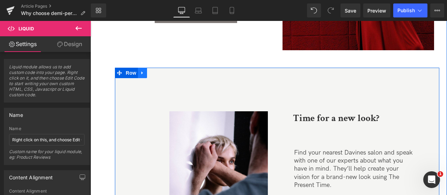
click at [138, 74] on link at bounding box center [142, 73] width 9 height 10
click at [156, 73] on link at bounding box center [160, 73] width 9 height 10
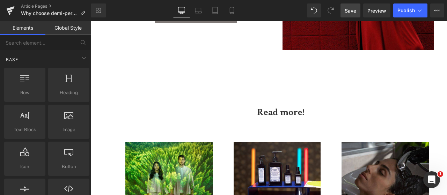
click at [354, 7] on span "Save" at bounding box center [351, 10] width 12 height 7
click at [437, 13] on icon at bounding box center [437, 11] width 6 height 6
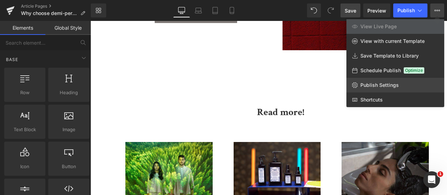
click at [386, 79] on link "Publish Settings" at bounding box center [395, 85] width 98 height 15
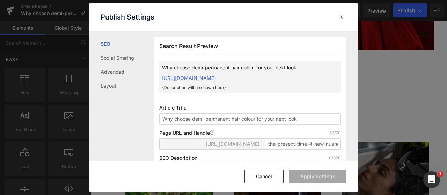
scroll to position [0, 0]
click at [277, 149] on input "the-present-time-4-new-nuances-for-a-low-effort-ultra-vibrant-look" at bounding box center [303, 143] width 76 height 11
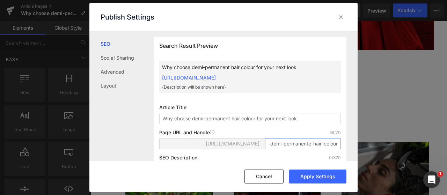
click at [277, 149] on input "why-choose-demi-permanente-hair-colour" at bounding box center [303, 143] width 76 height 11
click at [304, 149] on input "why-choose-demi-permanente-hair-colour" at bounding box center [303, 143] width 76 height 11
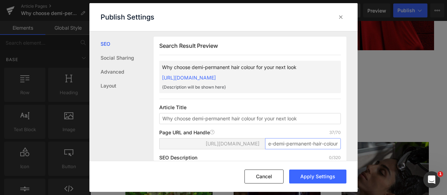
click at [306, 149] on input "why-choose-demi-permanent-hair-colour" at bounding box center [303, 143] width 76 height 11
type input "why-choose-demi-permanent-hair-colour"
click at [327, 174] on button "Apply Settings" at bounding box center [317, 177] width 57 height 14
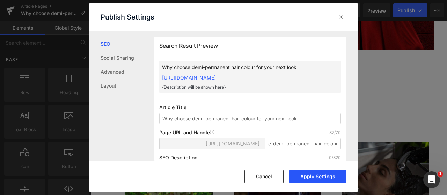
scroll to position [0, 0]
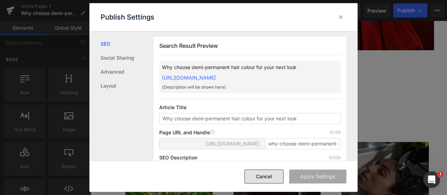
drag, startPoint x: 264, startPoint y: 174, endPoint x: 194, endPoint y: 129, distance: 82.6
click at [264, 174] on button "Cancel" at bounding box center [263, 177] width 39 height 14
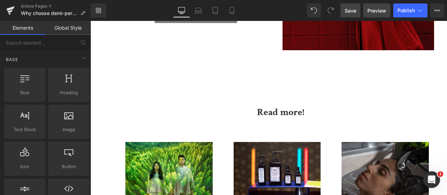
click at [381, 5] on link "Preview" at bounding box center [376, 10] width 27 height 14
click at [374, 13] on span "Preview" at bounding box center [376, 10] width 19 height 7
